Goal: Task Accomplishment & Management: Use online tool/utility

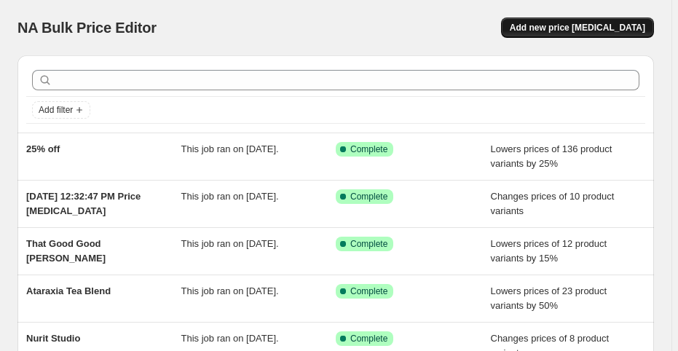
click at [579, 24] on span "Add new price [MEDICAL_DATA]" at bounding box center [577, 28] width 135 height 12
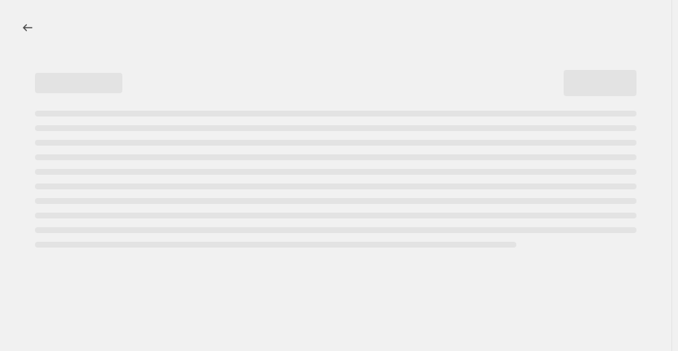
select select "percentage"
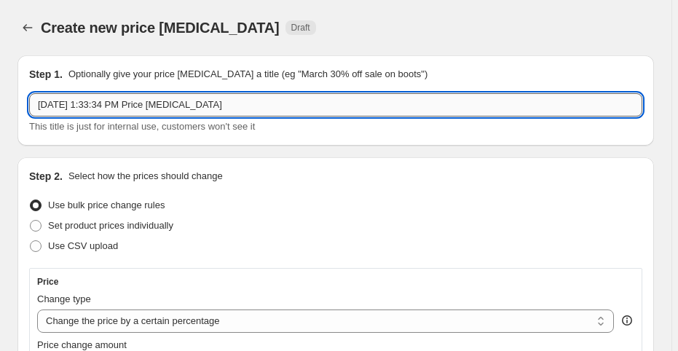
click at [143, 105] on input "[DATE] 1:33:34 PM Price [MEDICAL_DATA]" at bounding box center [335, 104] width 613 height 23
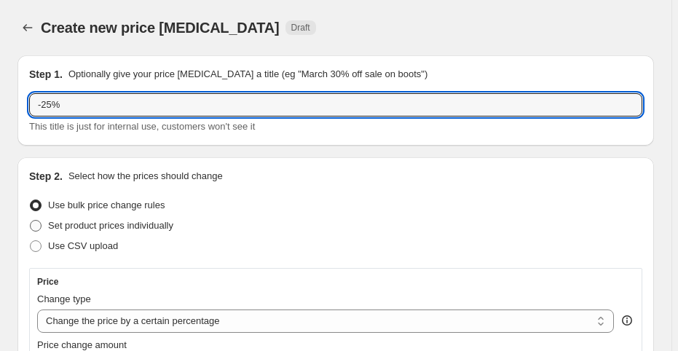
type input "-25%"
click at [114, 224] on span "Set product prices individually" at bounding box center [110, 225] width 125 height 11
click at [31, 221] on input "Set product prices individually" at bounding box center [30, 220] width 1 height 1
radio input "true"
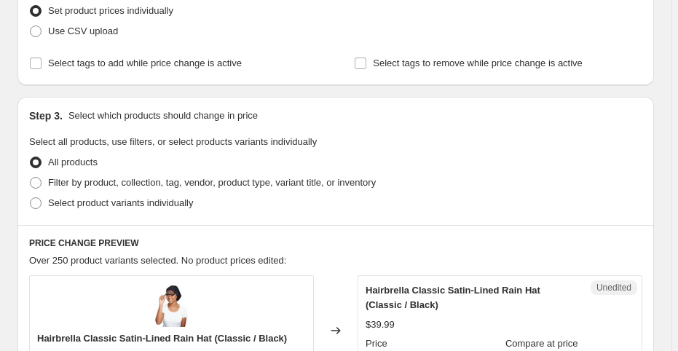
scroll to position [233, 0]
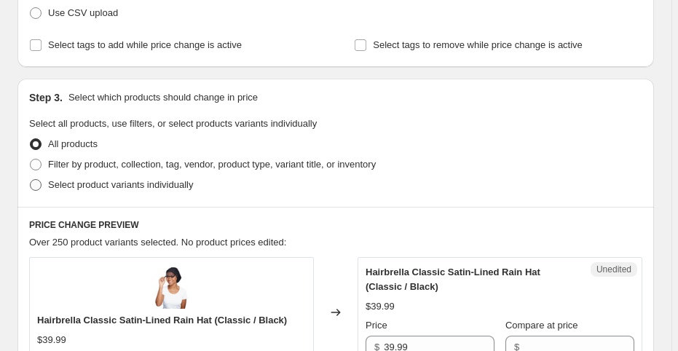
click at [79, 186] on span "Select product variants individually" at bounding box center [120, 184] width 145 height 11
click at [31, 180] on input "Select product variants individually" at bounding box center [30, 179] width 1 height 1
radio input "true"
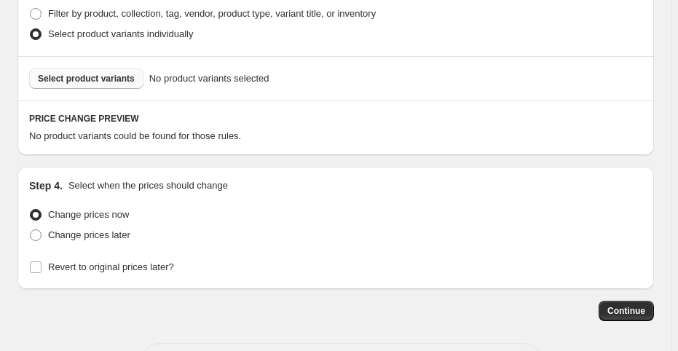
scroll to position [151, 0]
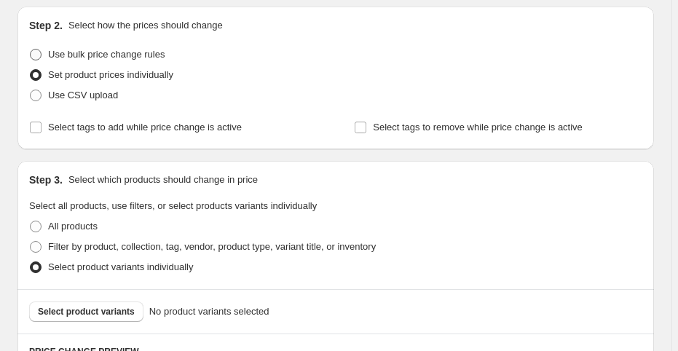
click at [113, 55] on span "Use bulk price change rules" at bounding box center [106, 54] width 117 height 11
click at [31, 50] on input "Use bulk price change rules" at bounding box center [30, 49] width 1 height 1
radio input "true"
select select "percentage"
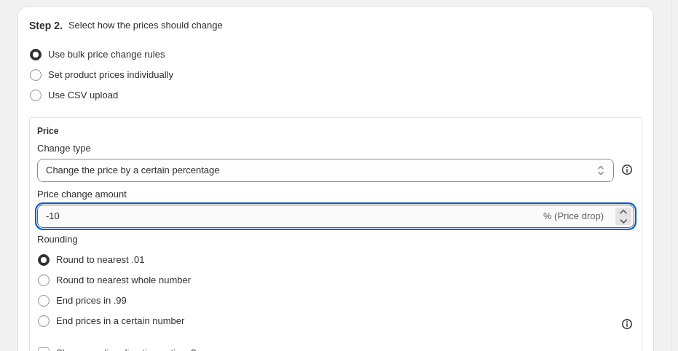
click at [68, 213] on input "-10" at bounding box center [288, 216] width 503 height 23
type input "-1"
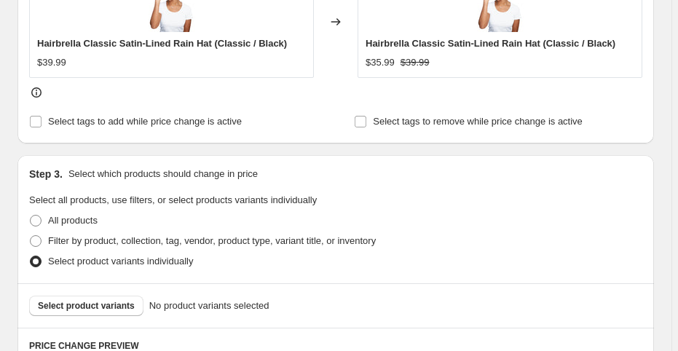
scroll to position [850, 0]
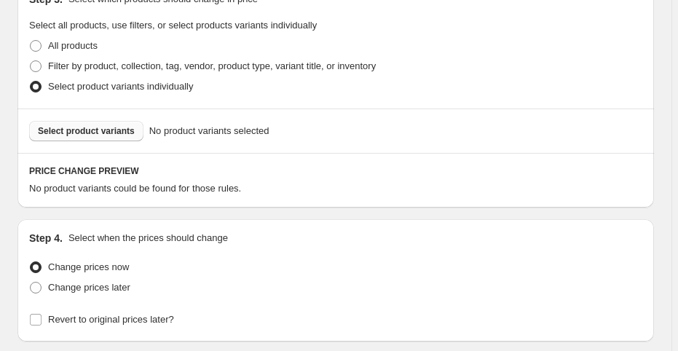
type input "-25"
click at [95, 131] on span "Select product variants" at bounding box center [86, 131] width 97 height 12
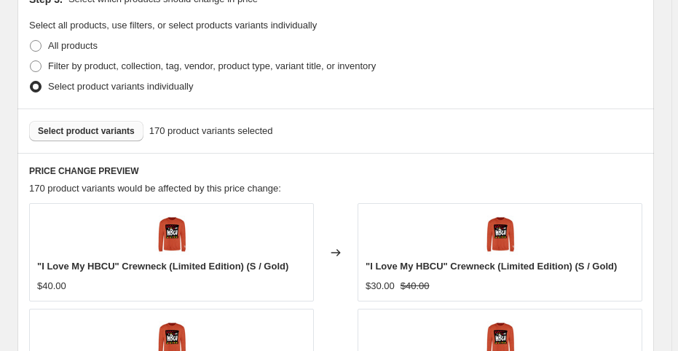
click at [74, 127] on span "Select product variants" at bounding box center [86, 131] width 97 height 12
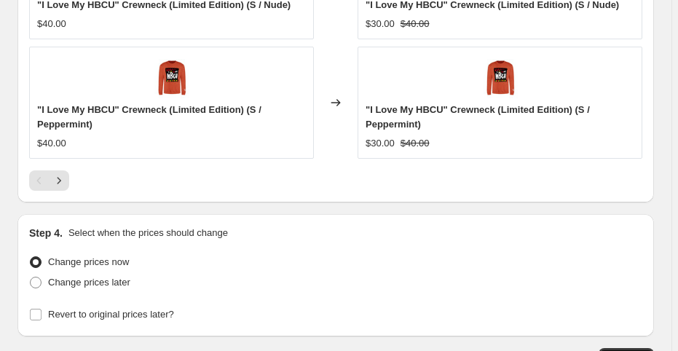
scroll to position [1544, 0]
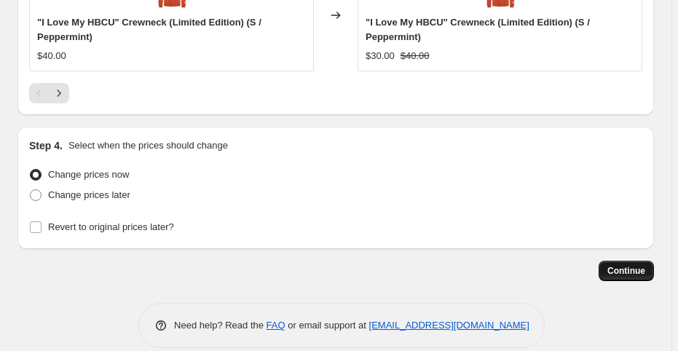
click at [635, 265] on span "Continue" at bounding box center [626, 271] width 38 height 12
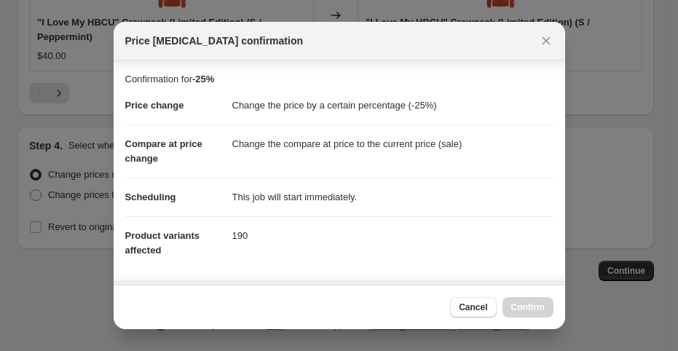
scroll to position [260, 0]
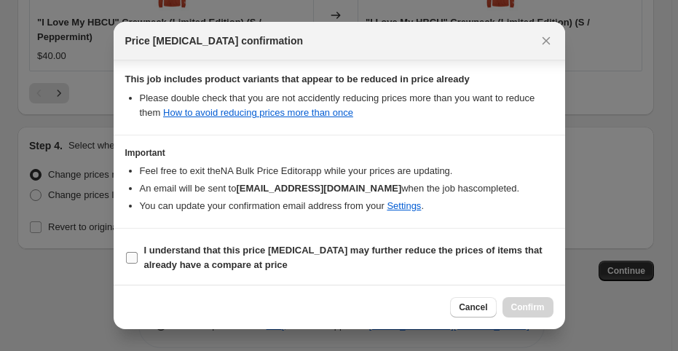
click at [175, 255] on span "I understand that this price [MEDICAL_DATA] may further reduce the prices of it…" at bounding box center [348, 257] width 409 height 29
click at [138, 255] on input "I understand that this price [MEDICAL_DATA] may further reduce the prices of it…" at bounding box center [132, 258] width 12 height 12
checkbox input "true"
click at [545, 301] on button "Confirm" at bounding box center [527, 307] width 51 height 20
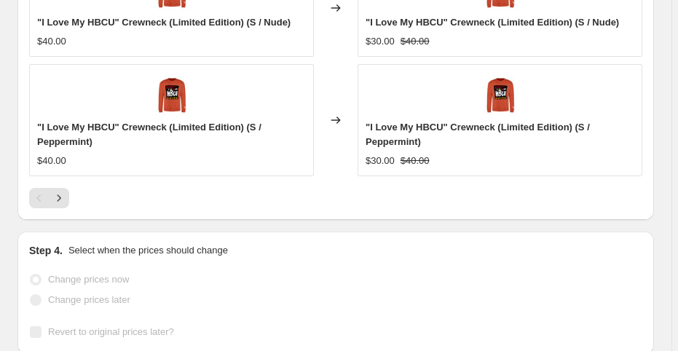
scroll to position [1582, 0]
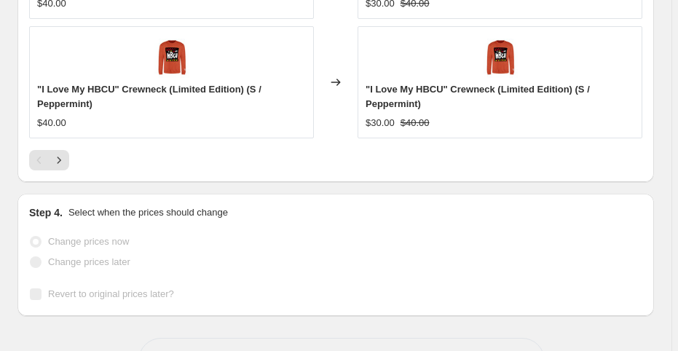
select select "percentage"
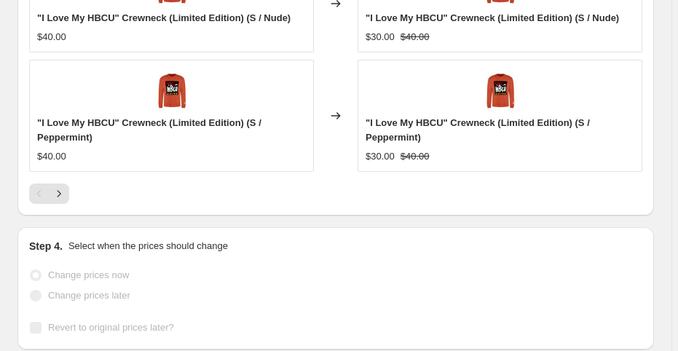
scroll to position [0, 0]
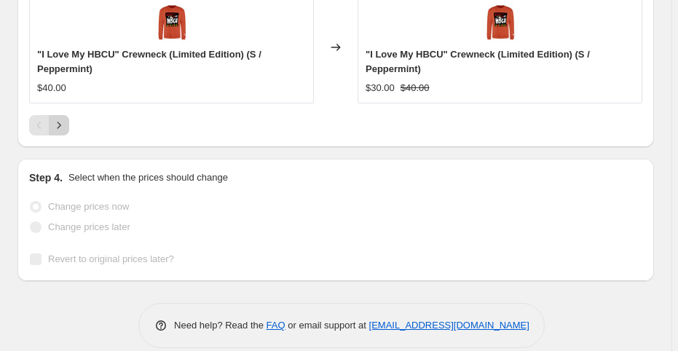
click at [58, 118] on icon "Next" at bounding box center [59, 125] width 15 height 15
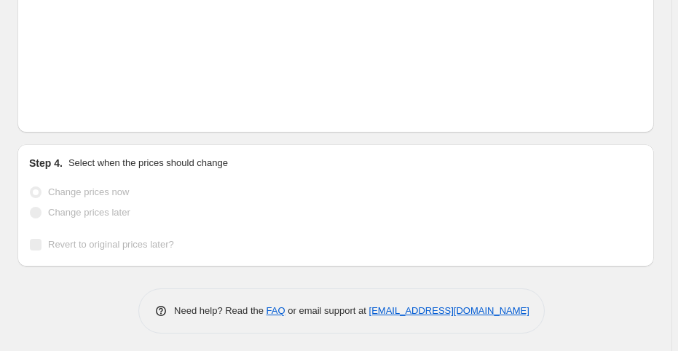
scroll to position [1650, 0]
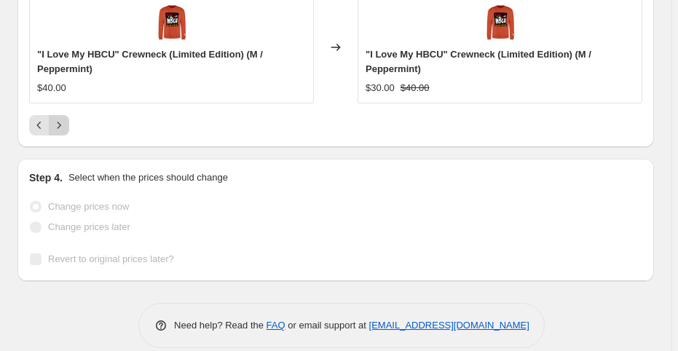
click at [62, 118] on icon "Next" at bounding box center [59, 125] width 15 height 15
click at [63, 118] on icon "Next" at bounding box center [59, 125] width 15 height 15
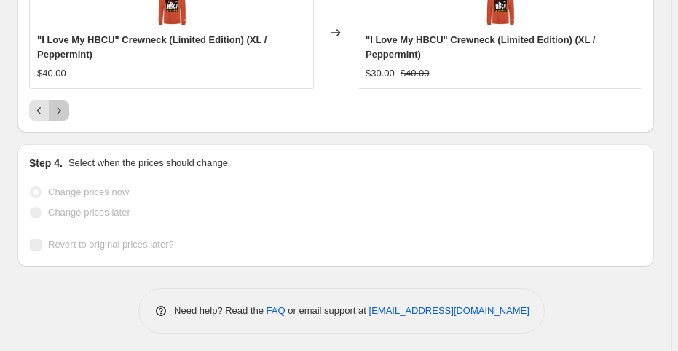
click at [61, 103] on icon "Next" at bounding box center [59, 110] width 15 height 15
click at [63, 103] on icon "Next" at bounding box center [59, 110] width 15 height 15
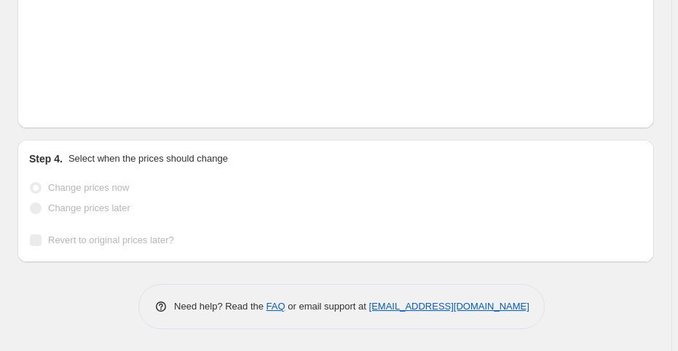
scroll to position [1621, 0]
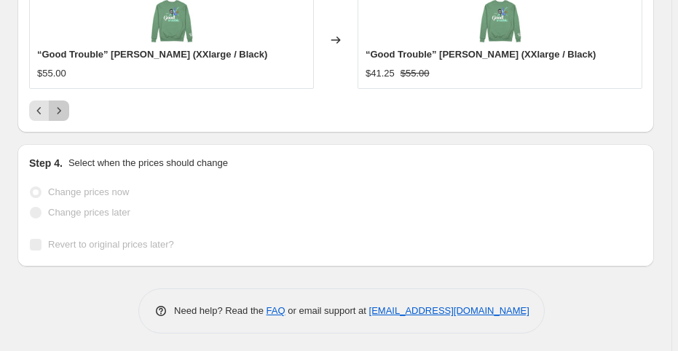
click at [63, 108] on icon "Next" at bounding box center [59, 110] width 15 height 15
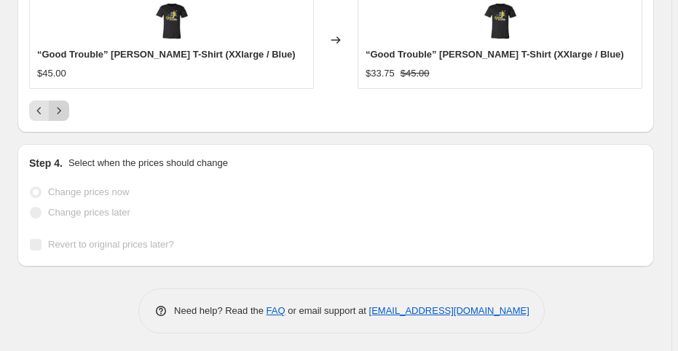
click at [63, 108] on icon "Next" at bounding box center [59, 110] width 15 height 15
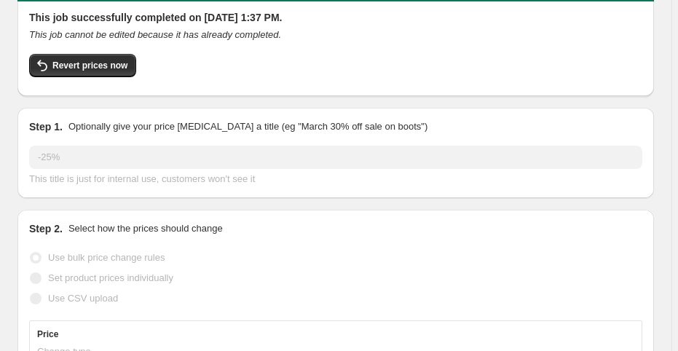
scroll to position [0, 0]
